Goal: Download file/media

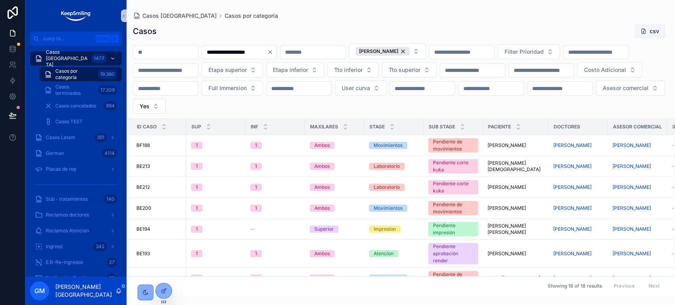
click at [507, 34] on div "Casos csv" at bounding box center [401, 31] width 536 height 15
